Goal: Transaction & Acquisition: Purchase product/service

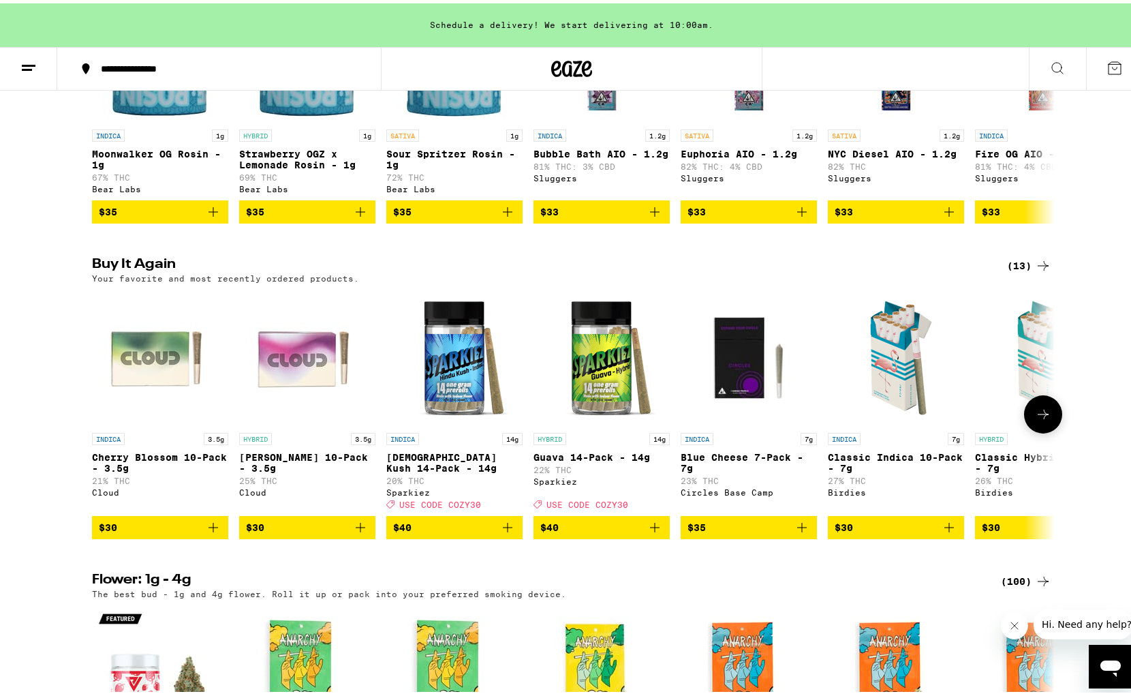
scroll to position [1248, 0]
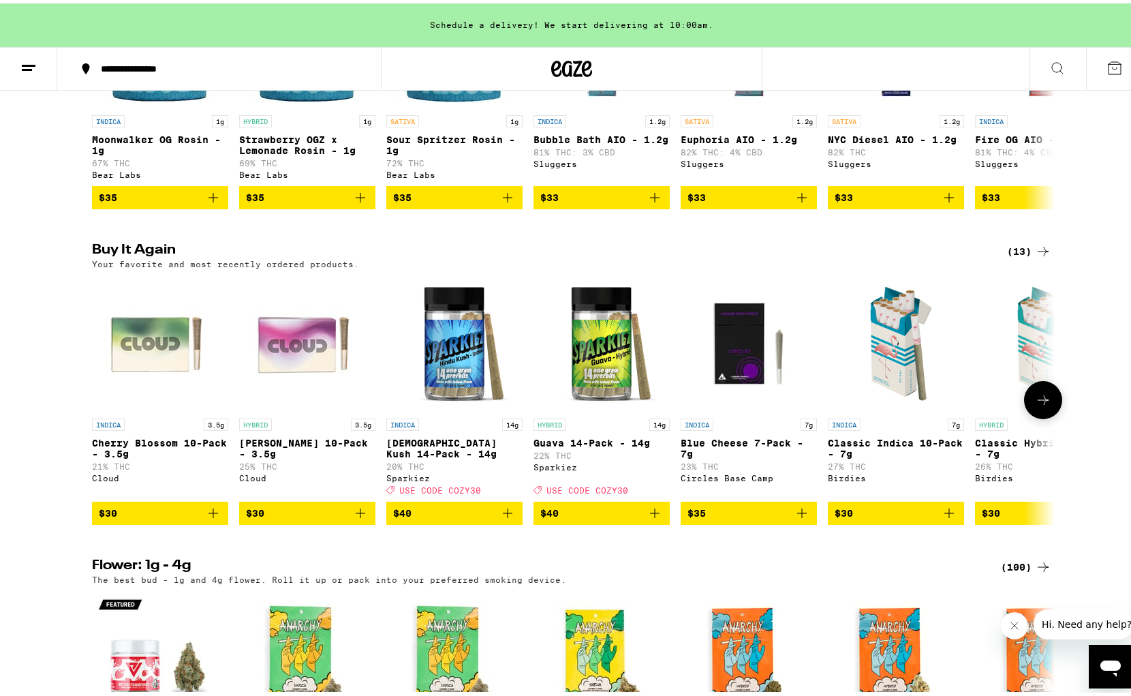
click at [211, 518] on icon "Add to bag" at bounding box center [213, 510] width 16 height 16
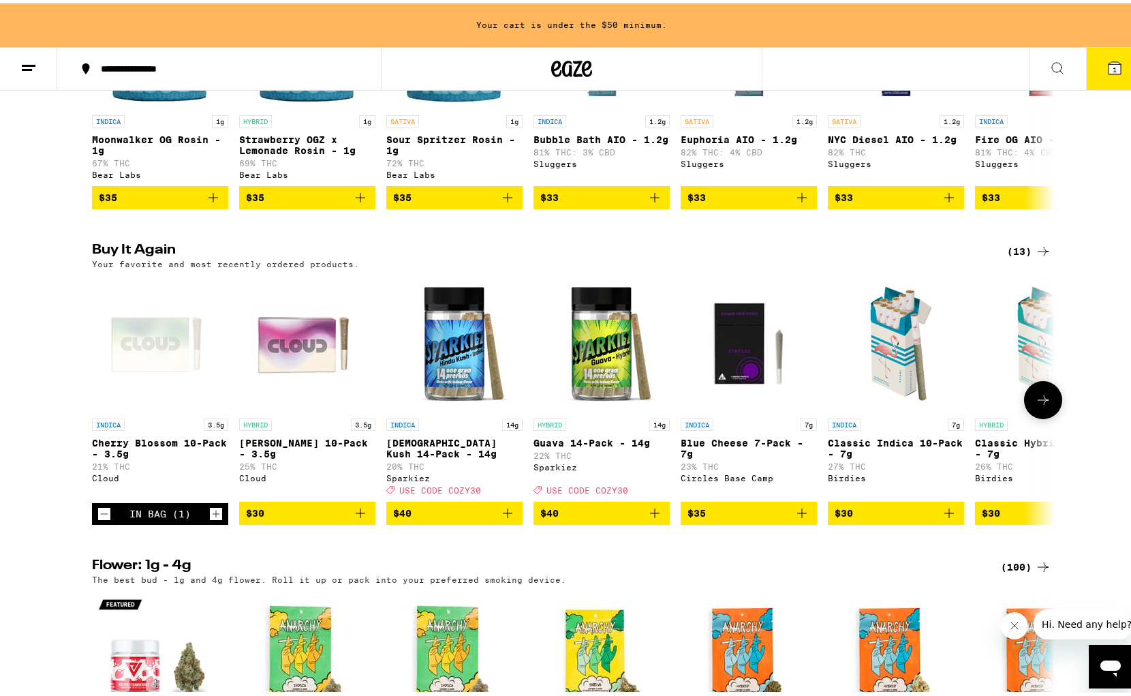
click at [352, 518] on icon "Add to bag" at bounding box center [360, 510] width 16 height 16
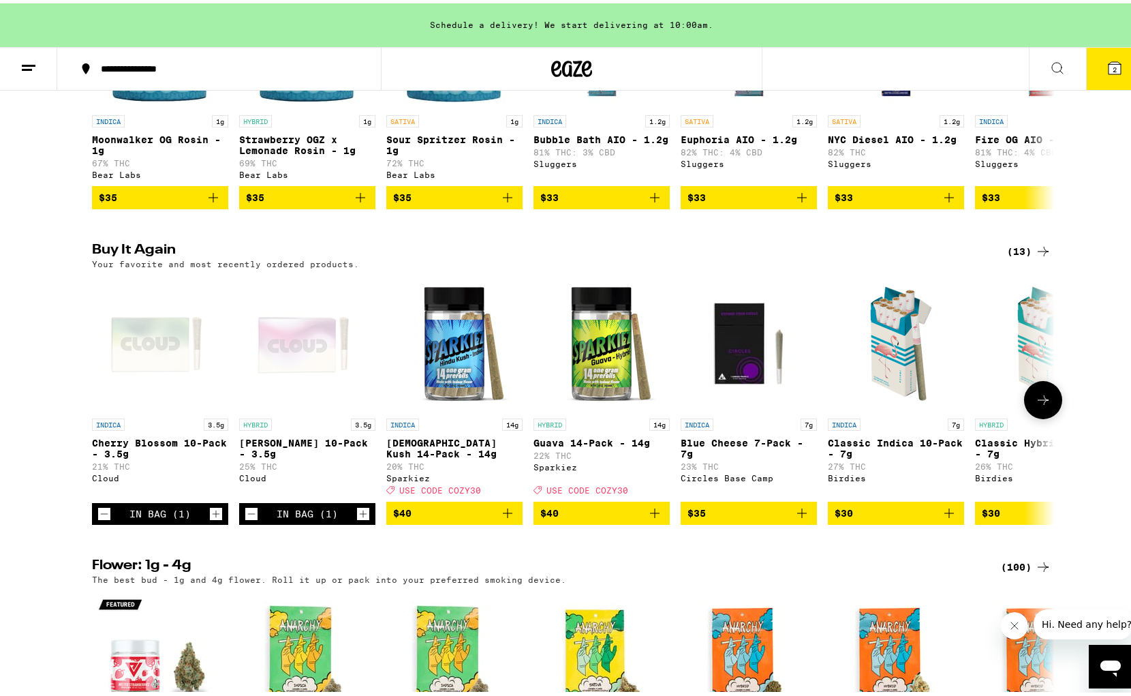
click at [239, 479] on div "Cloud" at bounding box center [307, 474] width 136 height 9
click at [1038, 401] on icon at bounding box center [1043, 397] width 11 height 10
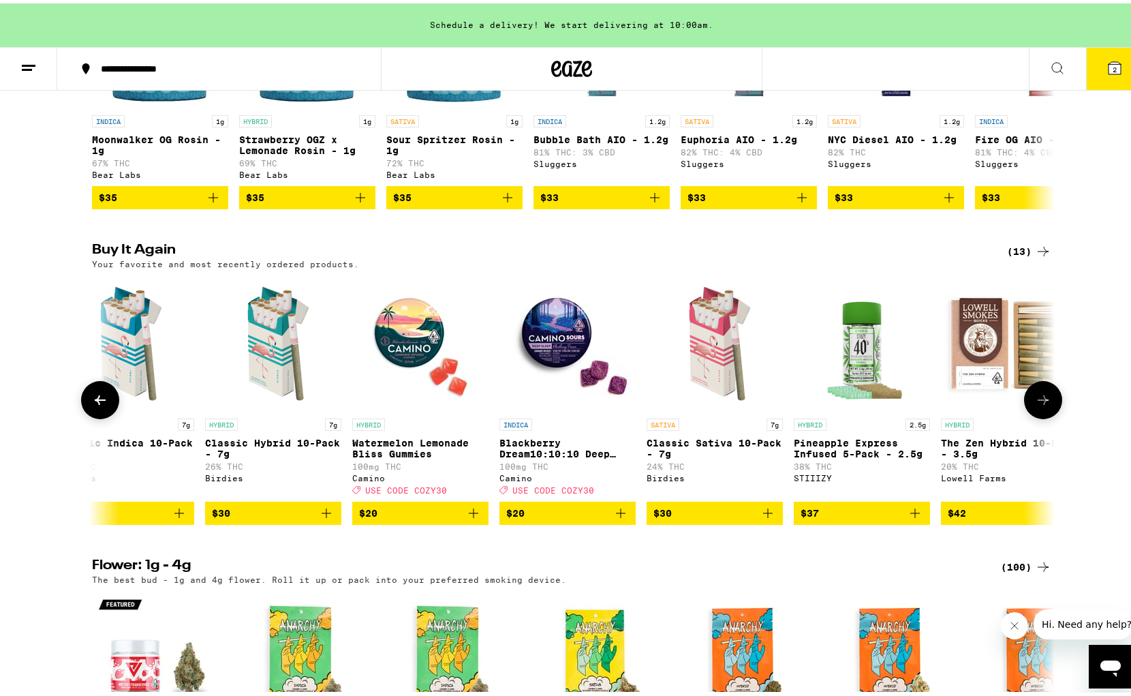
scroll to position [0, 811]
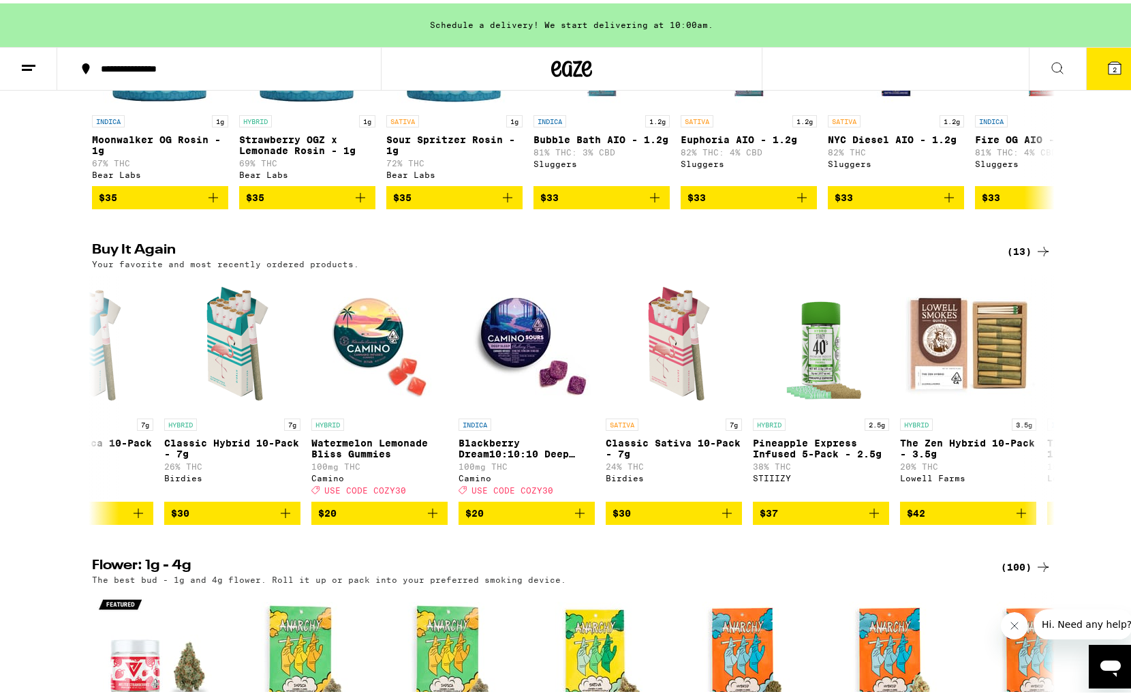
click at [1049, 65] on icon at bounding box center [1057, 65] width 16 height 16
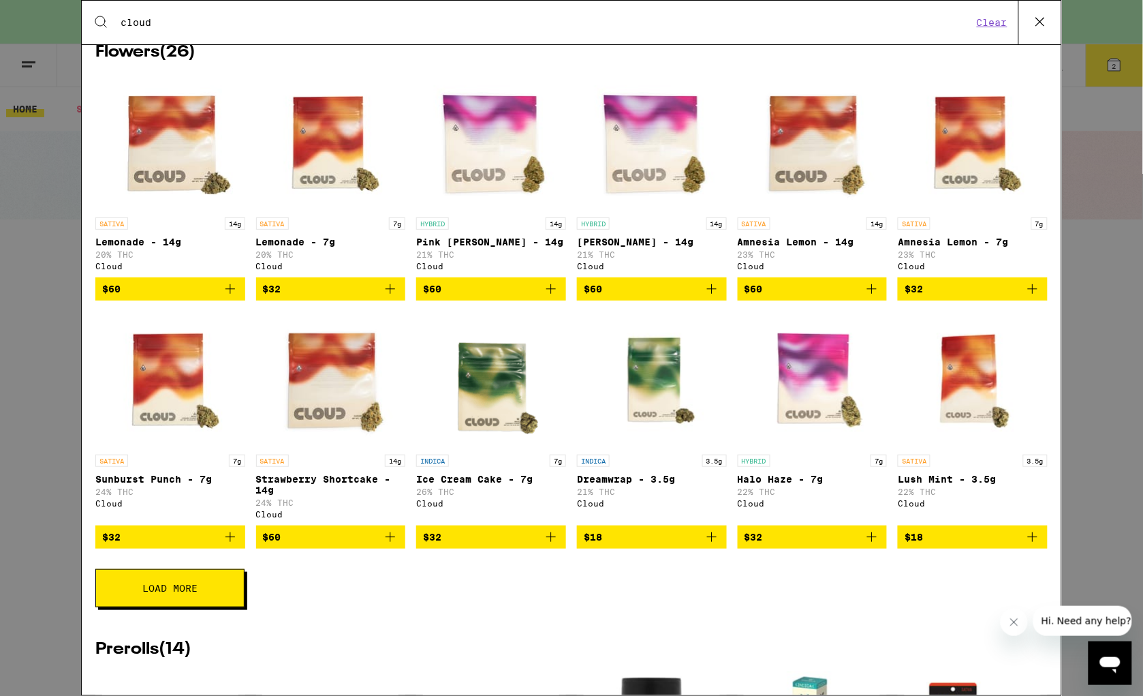
scroll to position [556, 0]
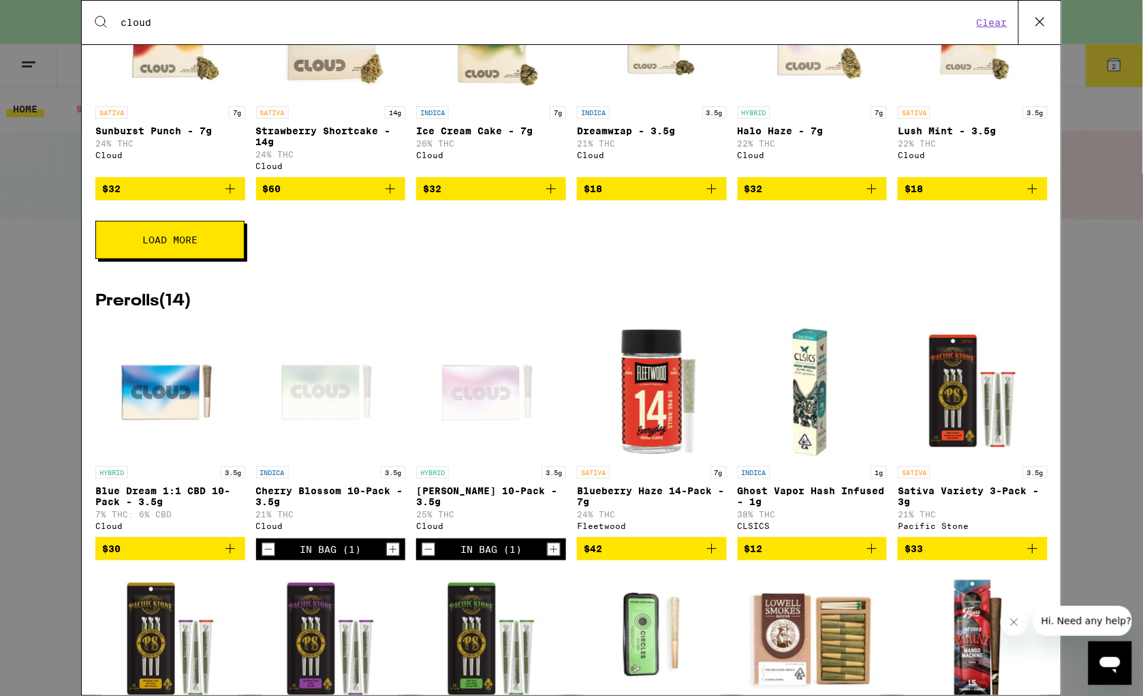
type input "cloud"
click at [161, 259] on button "Load More" at bounding box center [169, 240] width 149 height 38
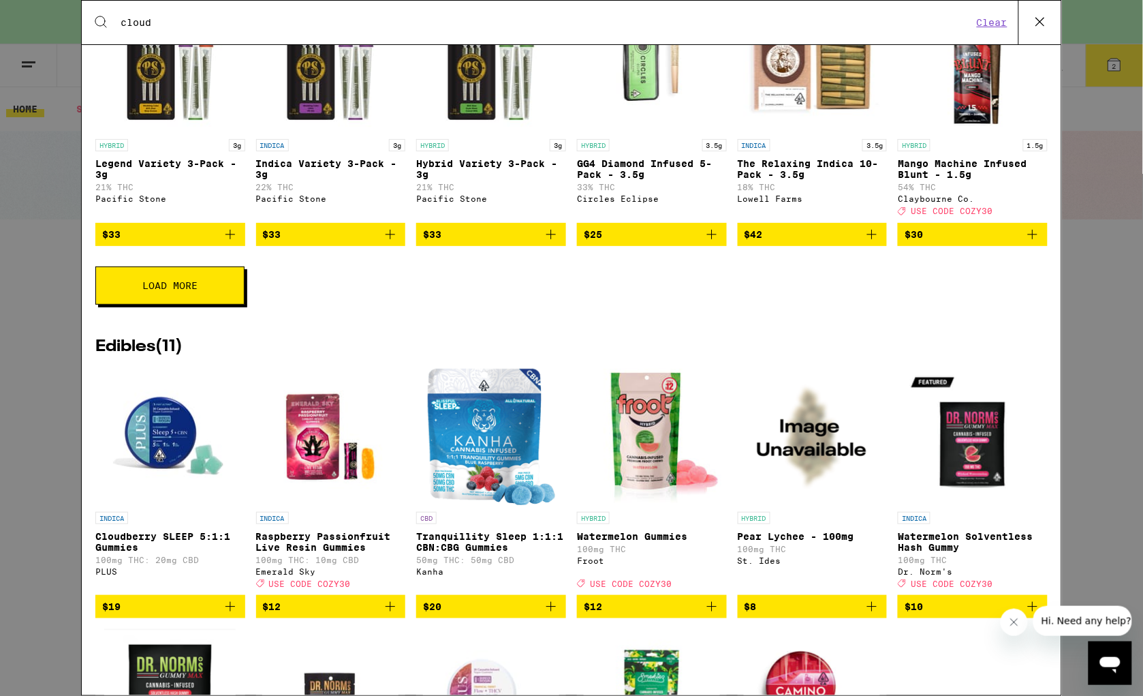
scroll to position [1644, 0]
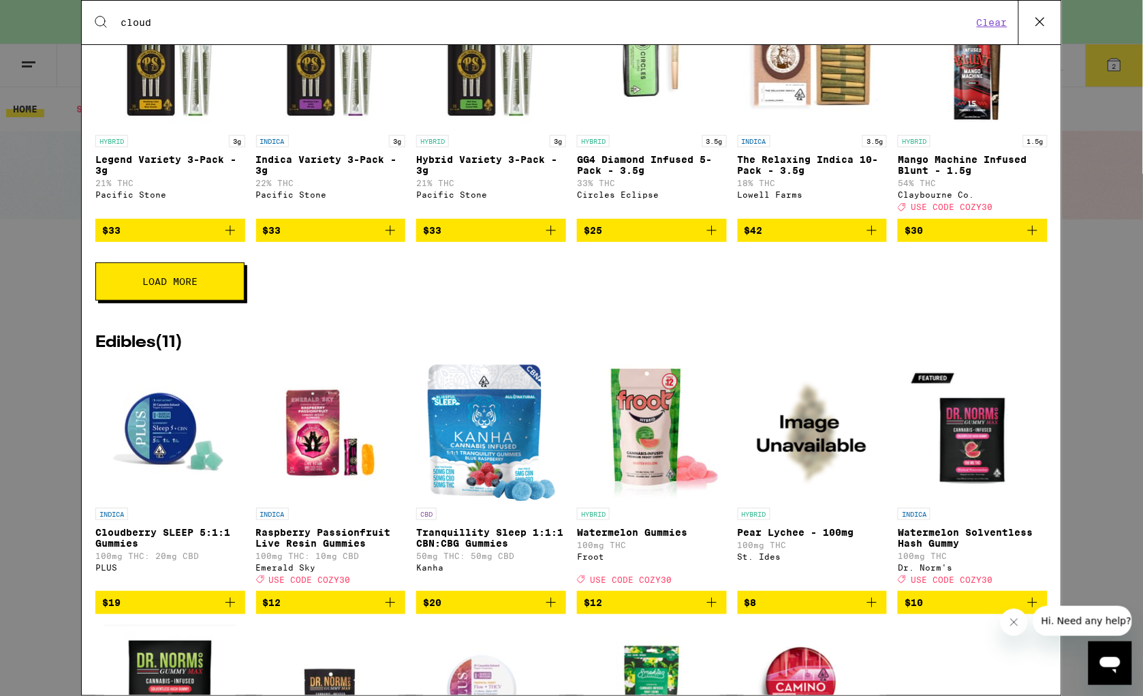
click at [165, 286] on span "Load More" at bounding box center [169, 282] width 55 height 10
